Goal: Check status: Check status

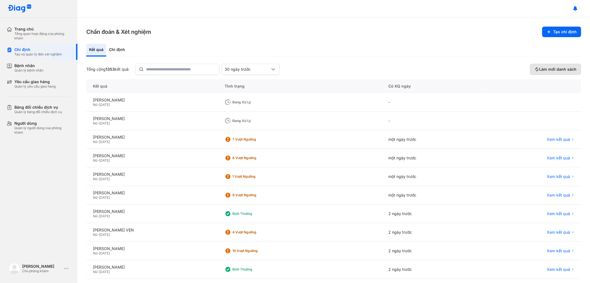
click at [553, 65] on button "Làm mới danh sách" at bounding box center [555, 69] width 51 height 11
click at [558, 69] on span "Làm mới danh sách" at bounding box center [557, 69] width 37 height 5
click at [170, 68] on input "text" at bounding box center [181, 69] width 70 height 10
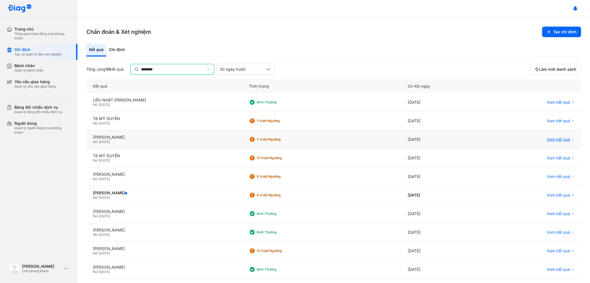
type input "********"
click at [551, 138] on span "Xem kết quả" at bounding box center [558, 139] width 23 height 5
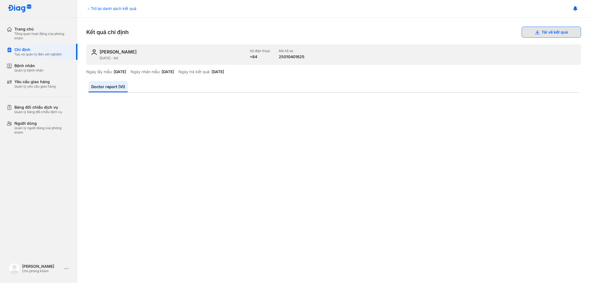
click at [544, 31] on button "Tải về kết quả" at bounding box center [552, 32] width 60 height 11
